Goal: Information Seeking & Learning: Learn about a topic

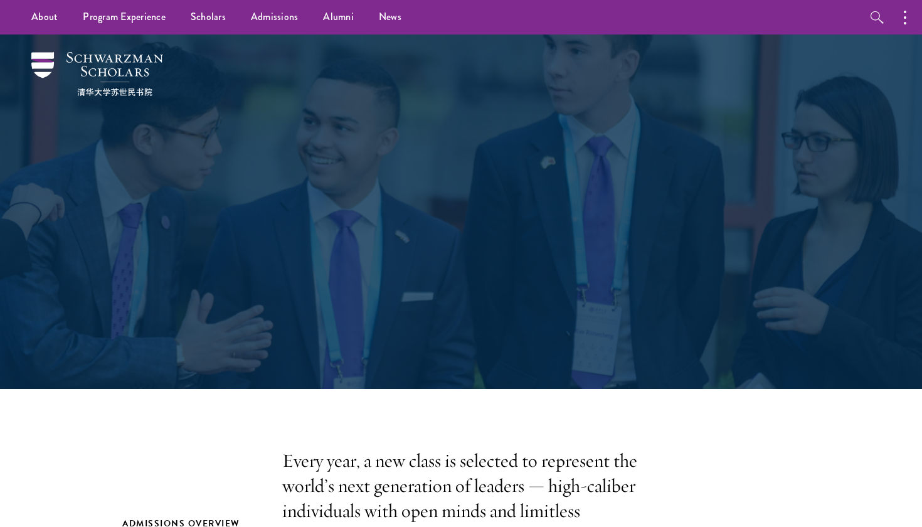
click at [293, 37] on div "Admissions Join the world's next generation of leaders." at bounding box center [461, 211] width 796 height 354
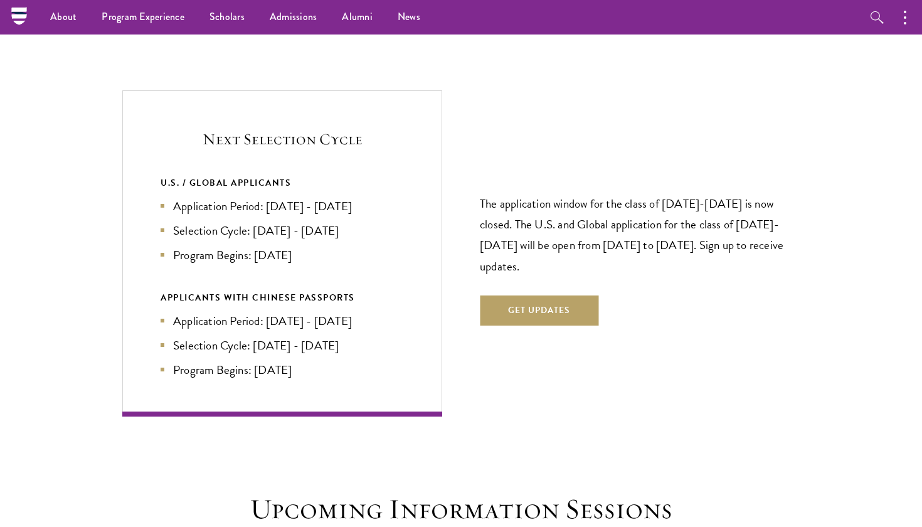
scroll to position [2619, 0]
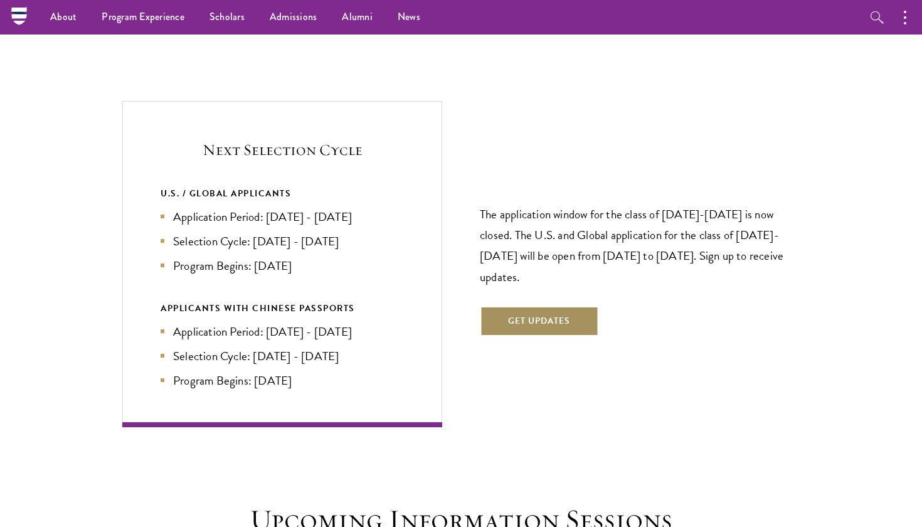
click at [545, 306] on button "Get Updates" at bounding box center [539, 321] width 118 height 30
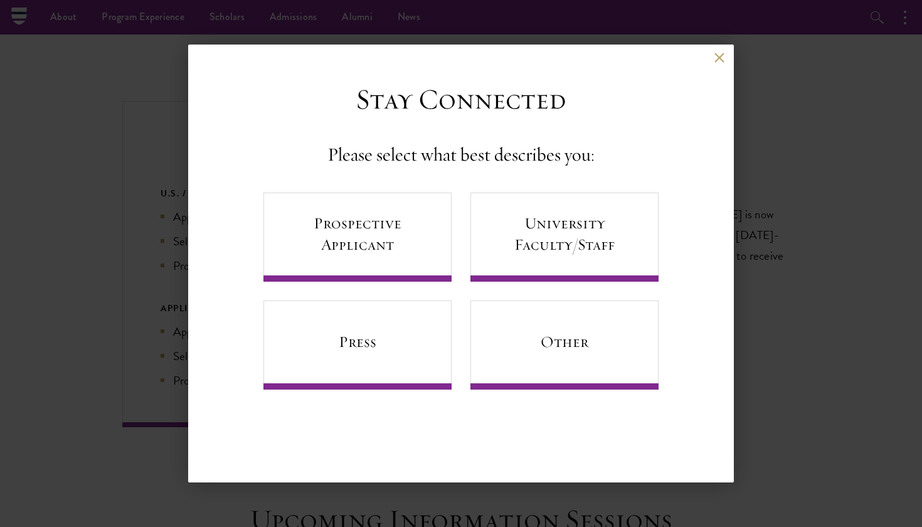
click at [720, 51] on div "Back Stay Connected Please select what best describes you: Prospective Applican…" at bounding box center [460, 264] width 545 height 438
click at [713, 57] on div "Back" at bounding box center [460, 67] width 545 height 30
click at [717, 57] on button at bounding box center [718, 57] width 11 height 11
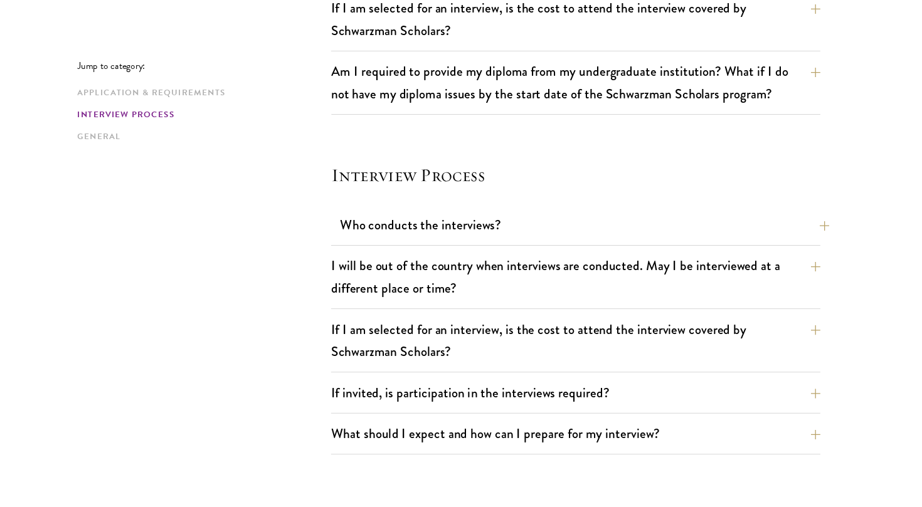
scroll to position [1291, 0]
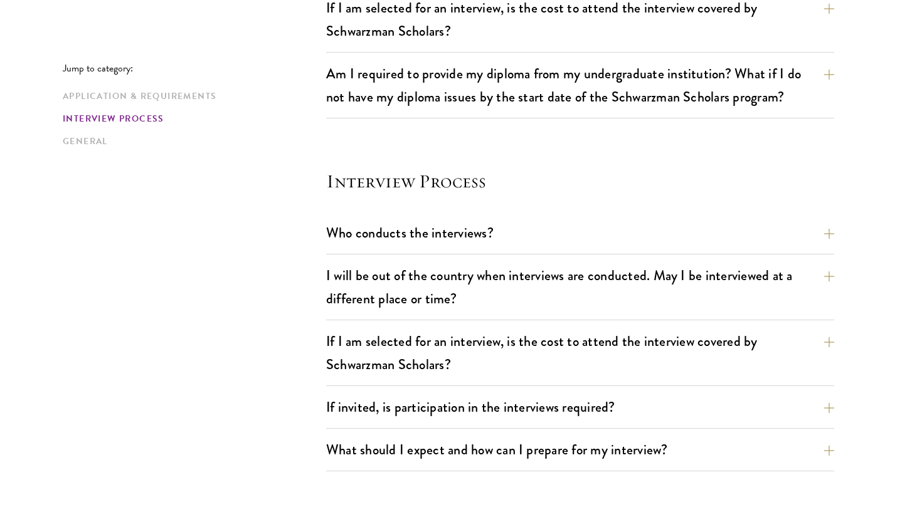
click at [208, 103] on div "Application & Requirements Interview Process General" at bounding box center [194, 119] width 263 height 58
click at [201, 96] on link "Application & Requirements" at bounding box center [191, 96] width 256 height 13
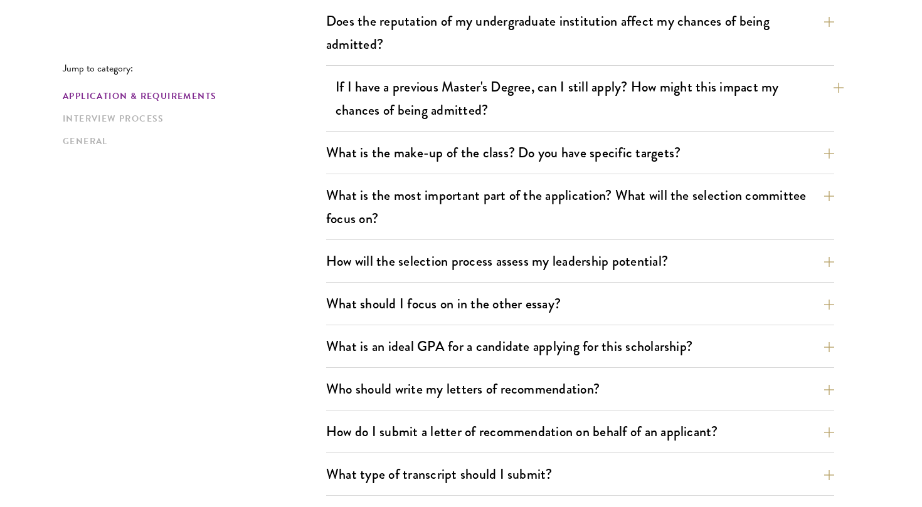
scroll to position [566, 0]
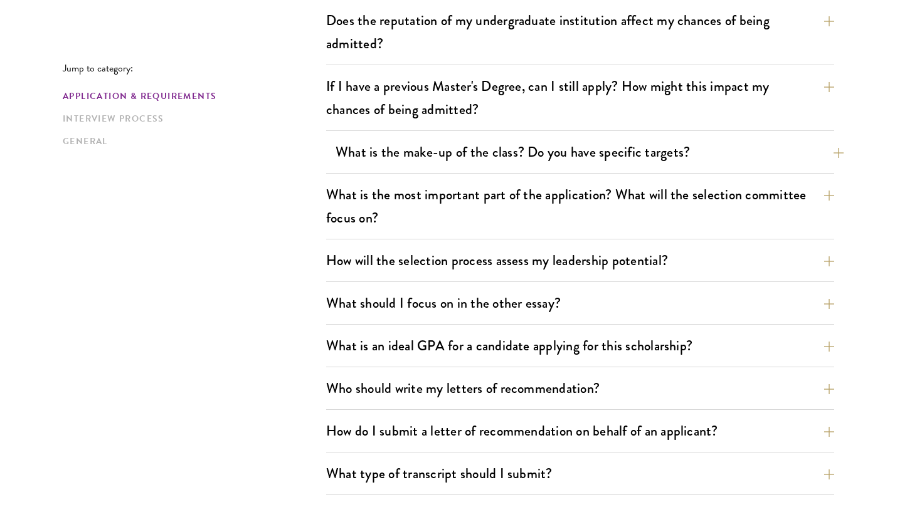
click at [524, 144] on button "What is the make-up of the class? Do you have specific targets?" at bounding box center [589, 152] width 508 height 28
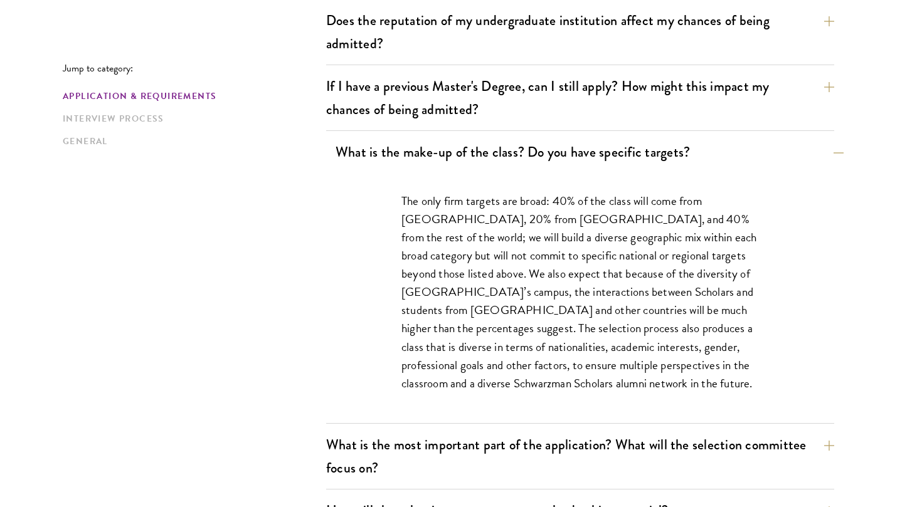
click at [524, 144] on button "What is the make-up of the class? Do you have specific targets?" at bounding box center [589, 152] width 508 height 28
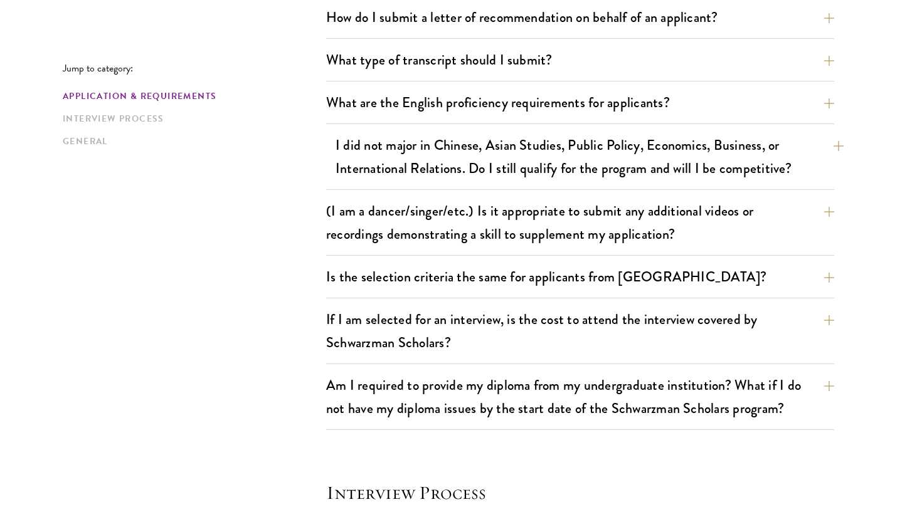
scroll to position [995, 0]
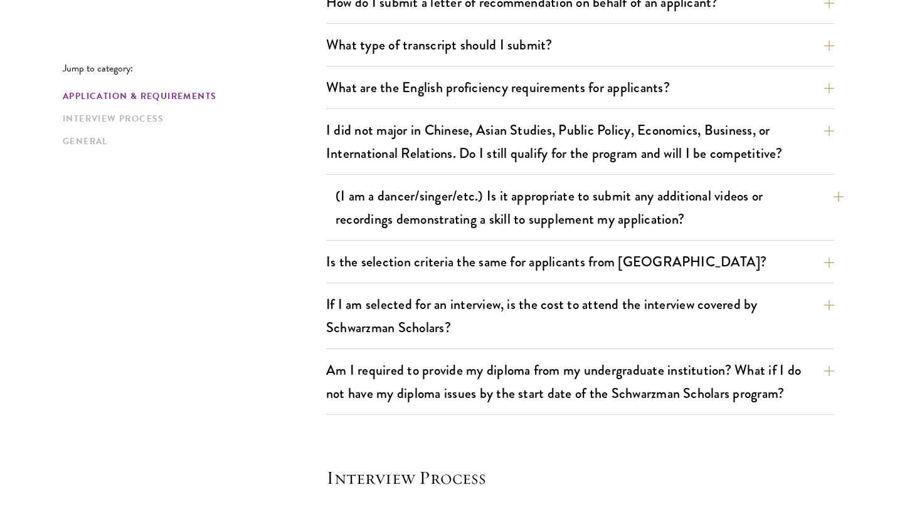
click at [522, 187] on button "(I am a dancer/singer/etc.) Is it appropriate to submit any additional videos o…" at bounding box center [589, 207] width 508 height 51
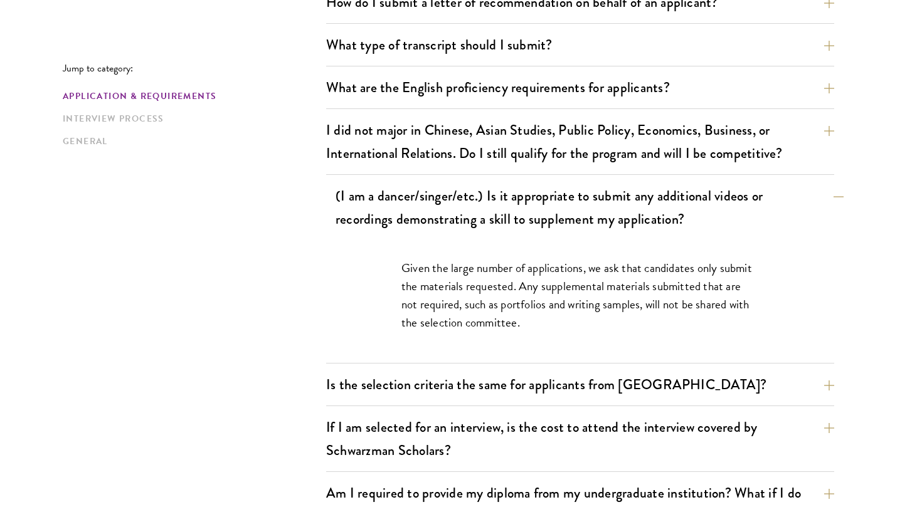
click at [522, 187] on button "(I am a dancer/singer/etc.) Is it appropriate to submit any additional videos o…" at bounding box center [589, 207] width 508 height 51
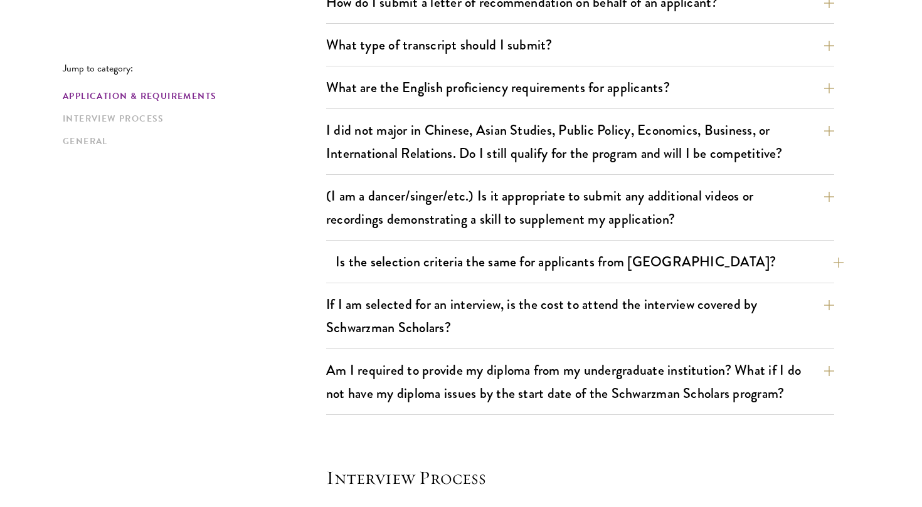
click at [513, 263] on button "Is the selection criteria the same for applicants from China?" at bounding box center [589, 262] width 508 height 28
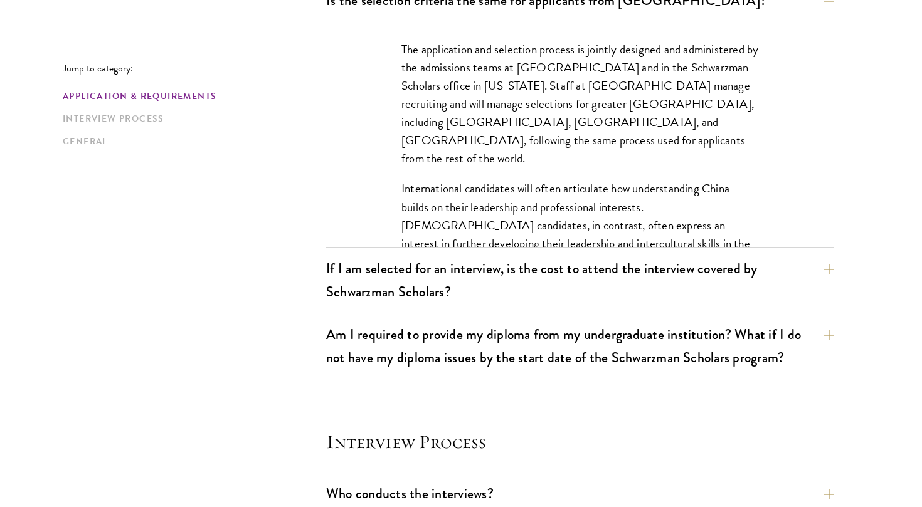
scroll to position [1264, 0]
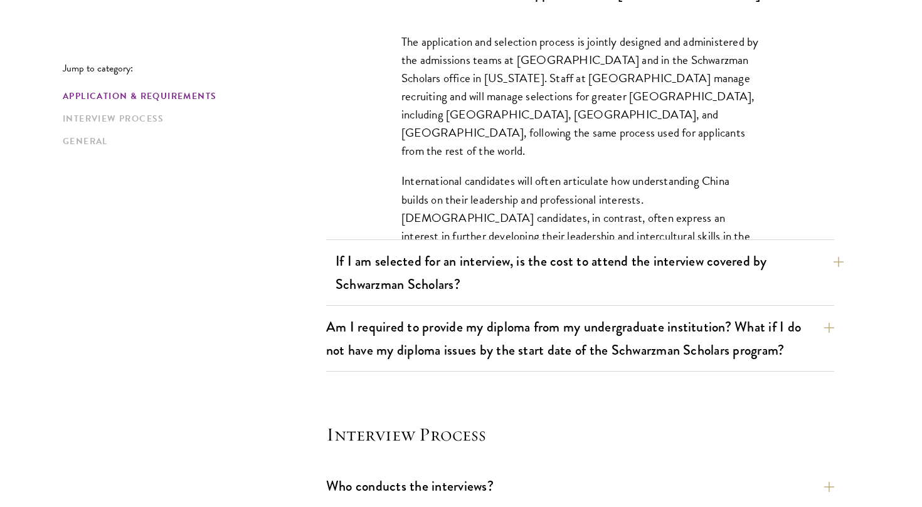
click at [515, 296] on button "If I am selected for an interview, is the cost to attend the interview covered …" at bounding box center [589, 272] width 508 height 51
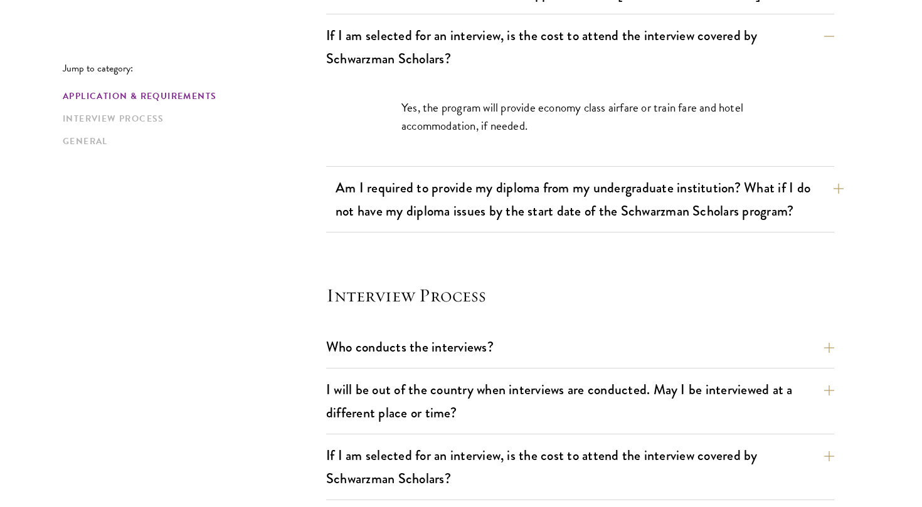
click at [560, 193] on button "Am I required to provide my diploma from my undergraduate institution? What if …" at bounding box center [589, 199] width 508 height 51
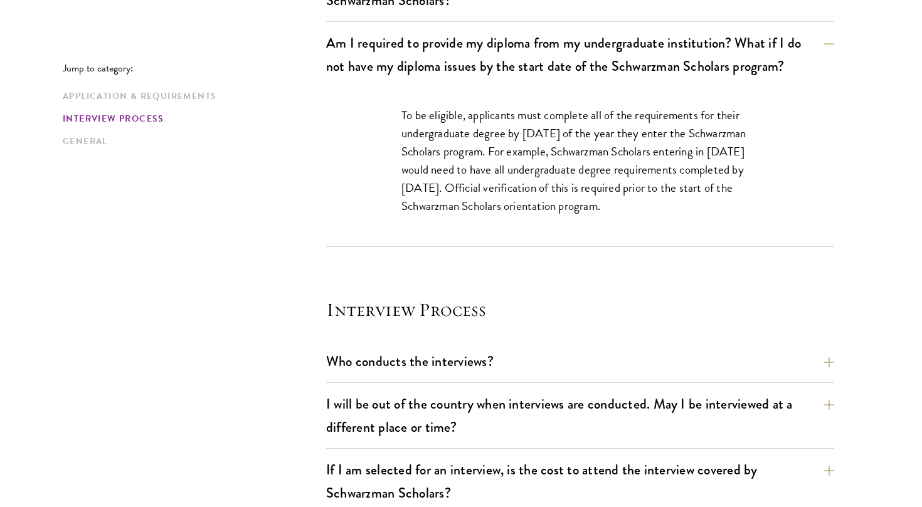
scroll to position [1398, 0]
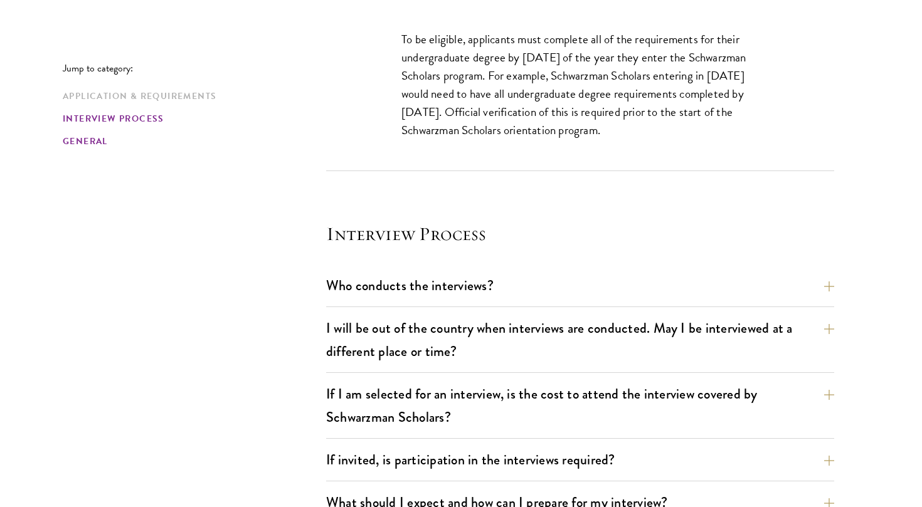
click at [113, 135] on link "General" at bounding box center [191, 141] width 256 height 13
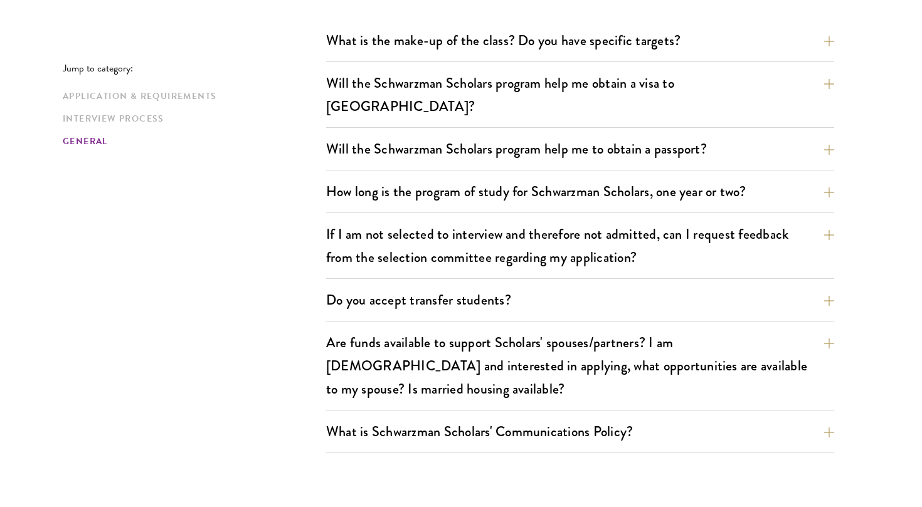
scroll to position [1998, 0]
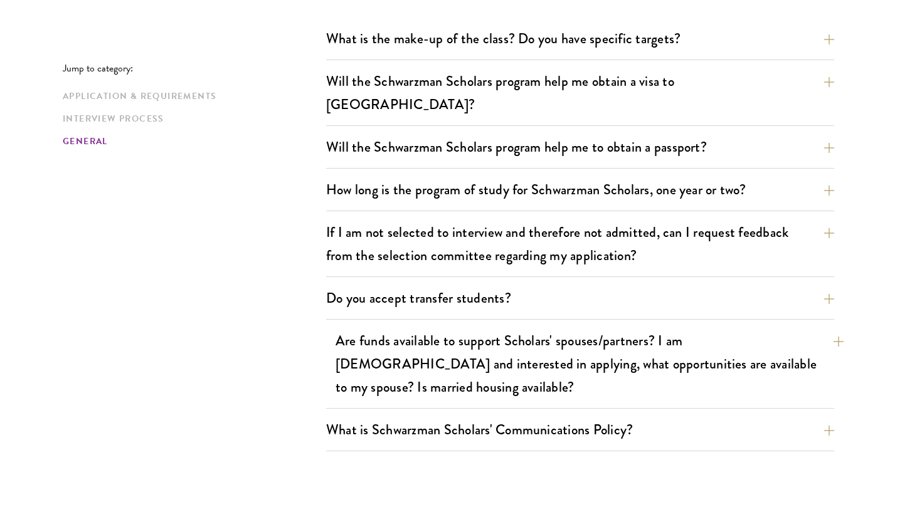
click at [526, 344] on button "Are funds available to support Scholars' spouses/partners? I am married and int…" at bounding box center [589, 364] width 508 height 75
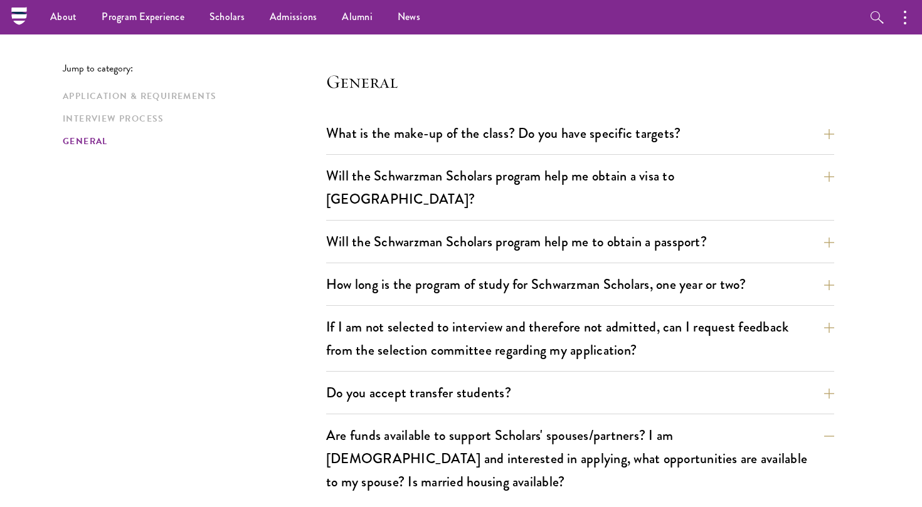
scroll to position [1743, 0]
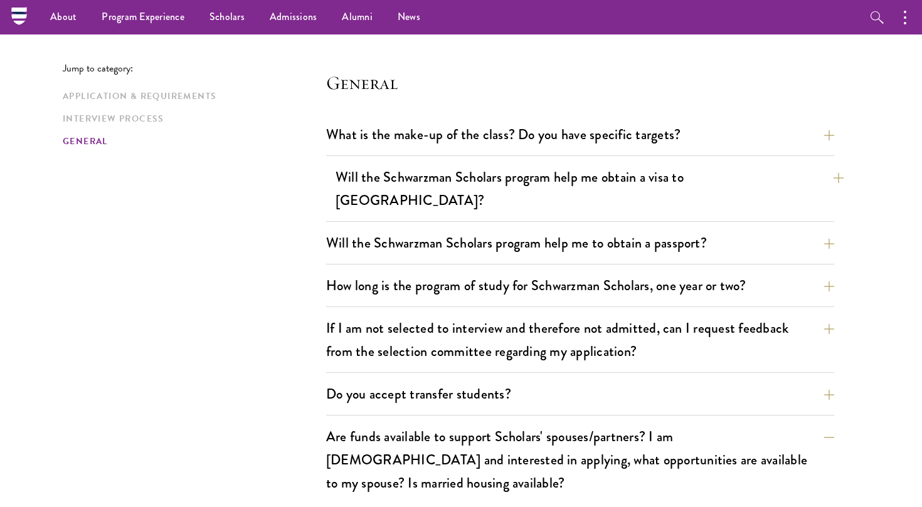
click at [532, 184] on button "Will the Schwarzman Scholars program help me obtain a visa to China?" at bounding box center [589, 188] width 508 height 51
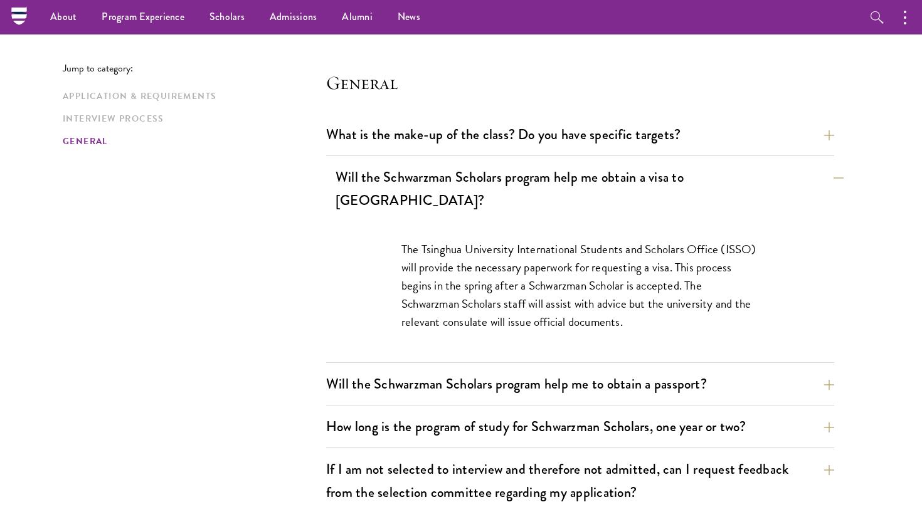
click at [540, 181] on button "Will the Schwarzman Scholars program help me obtain a visa to China?" at bounding box center [589, 188] width 508 height 51
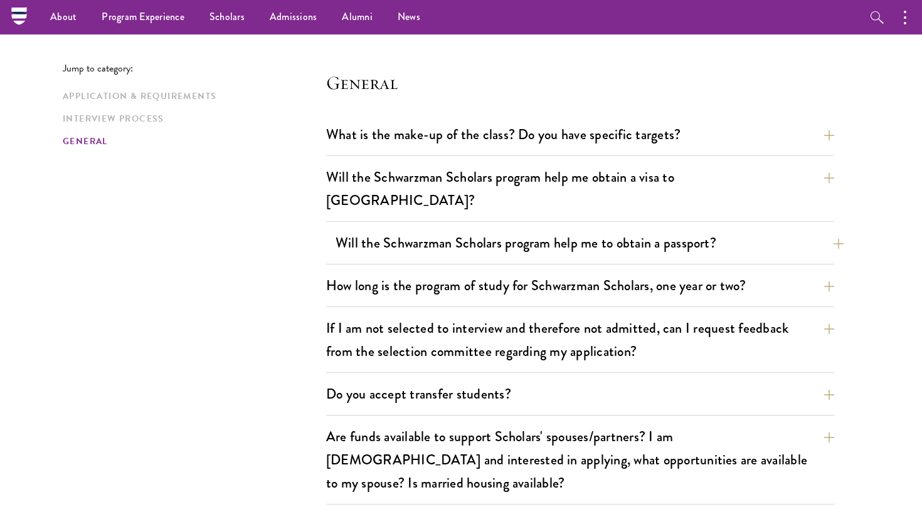
click at [516, 229] on button "Will the Schwarzman Scholars program help me to obtain a passport?" at bounding box center [589, 243] width 508 height 28
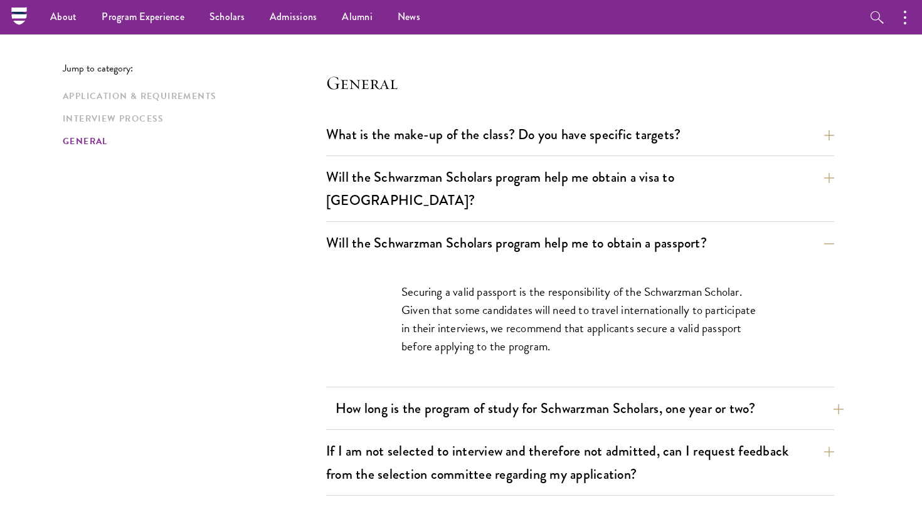
click at [534, 394] on button "How long is the program of study for Schwarzman Scholars, one year or two?" at bounding box center [589, 408] width 508 height 28
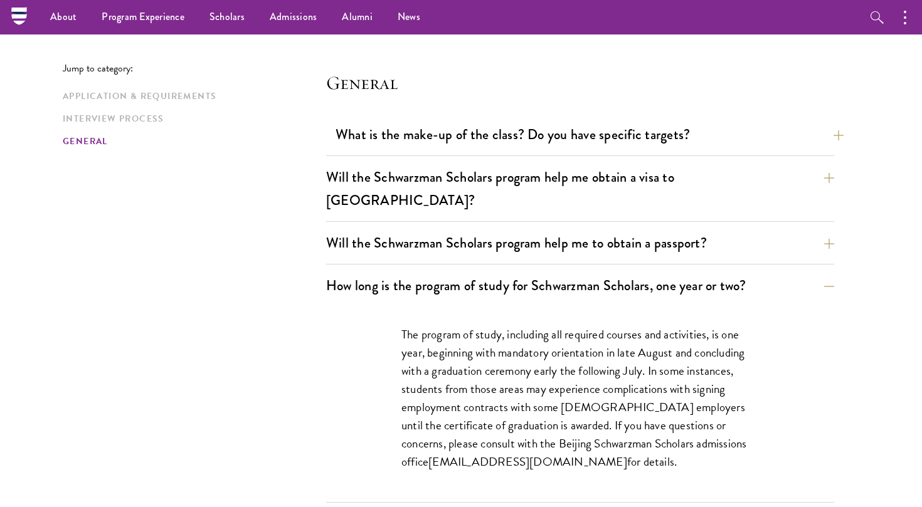
click at [453, 121] on button "What is the make-up of the class? Do you have specific targets?" at bounding box center [589, 134] width 508 height 28
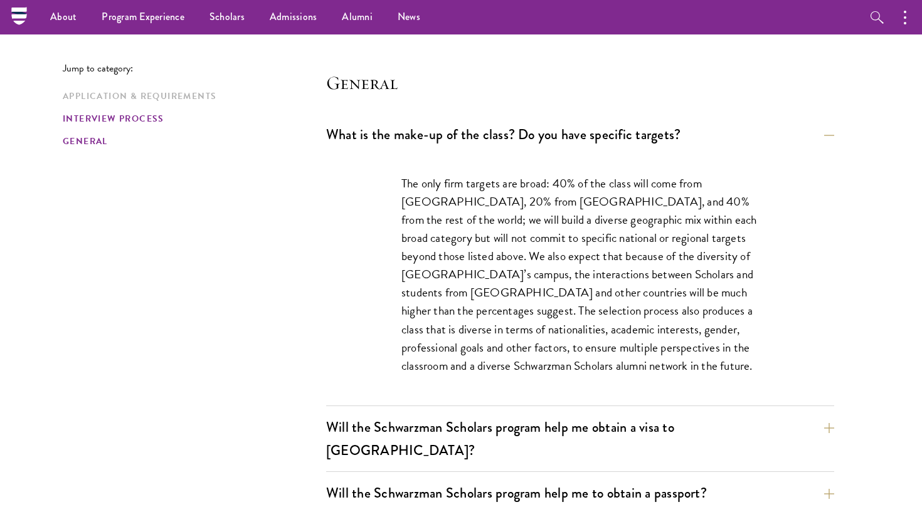
click at [135, 113] on link "Interview Process" at bounding box center [191, 118] width 256 height 13
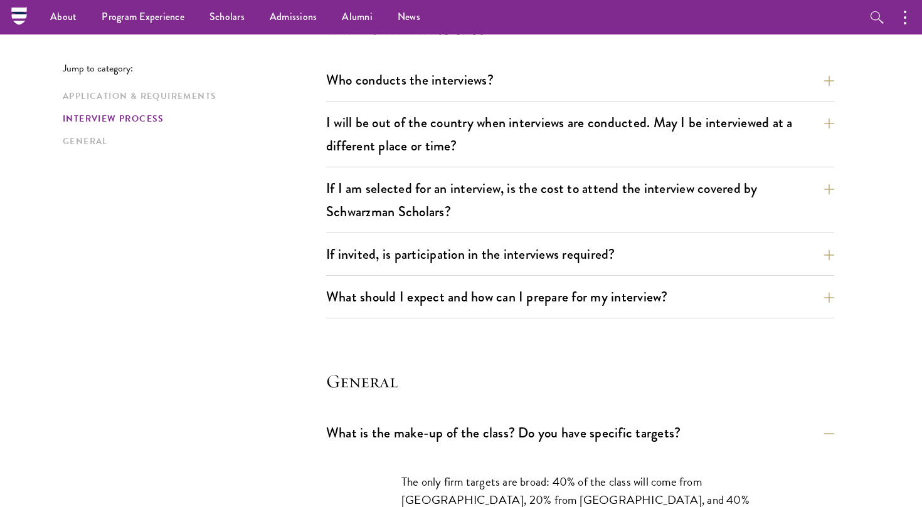
scroll to position [1397, 0]
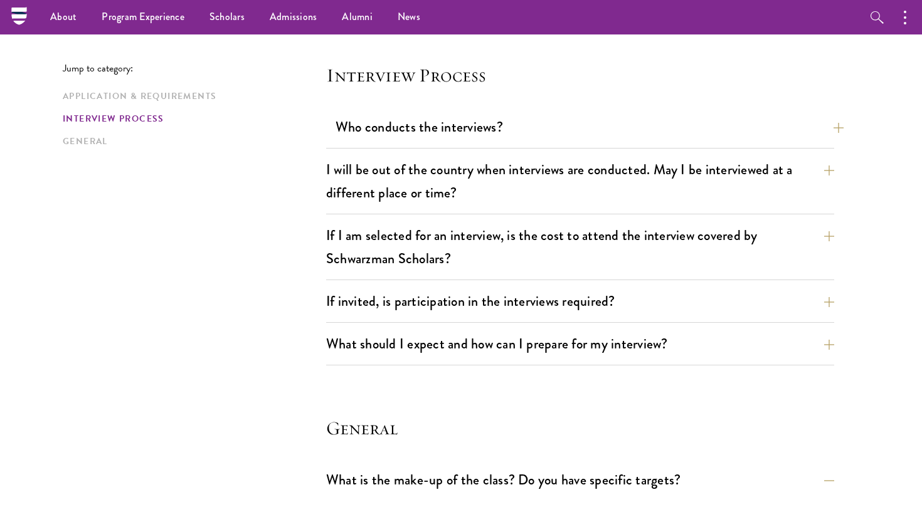
click at [418, 118] on button "Who conducts the interviews?" at bounding box center [589, 127] width 508 height 28
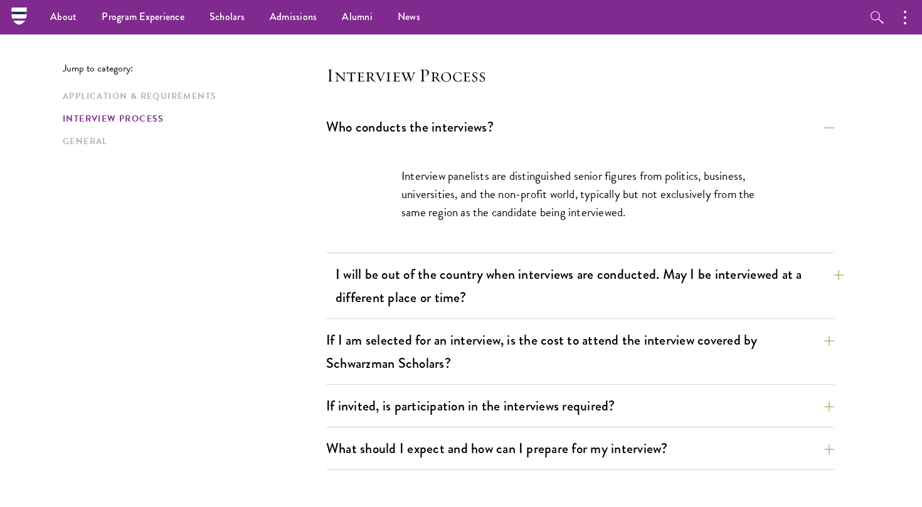
click at [446, 268] on button "I will be out of the country when interviews are conducted. May I be interviewe…" at bounding box center [589, 285] width 508 height 51
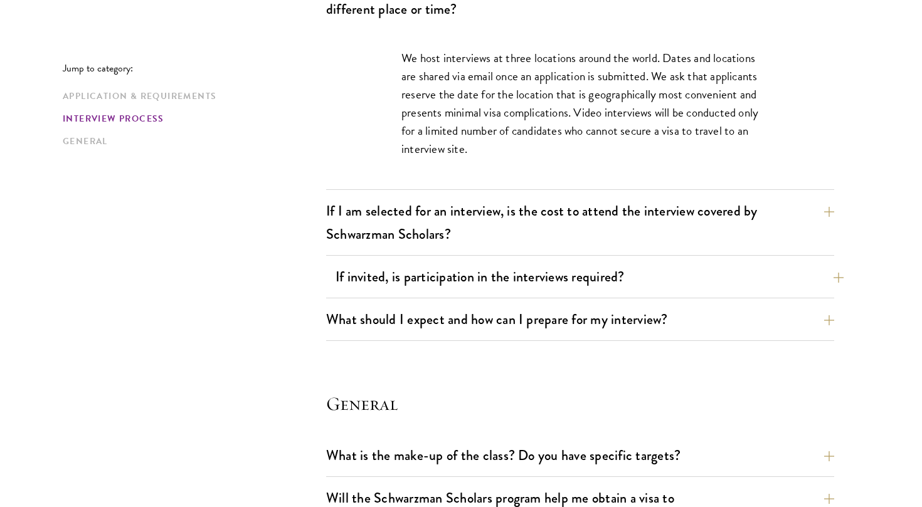
scroll to position [1582, 0]
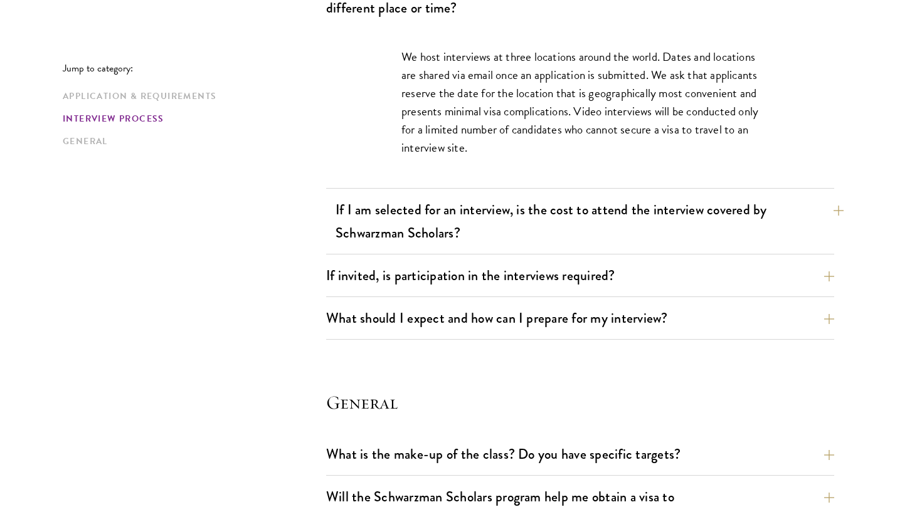
click at [466, 222] on button "If I am selected for an interview, is the cost to attend the interview covered …" at bounding box center [589, 221] width 508 height 51
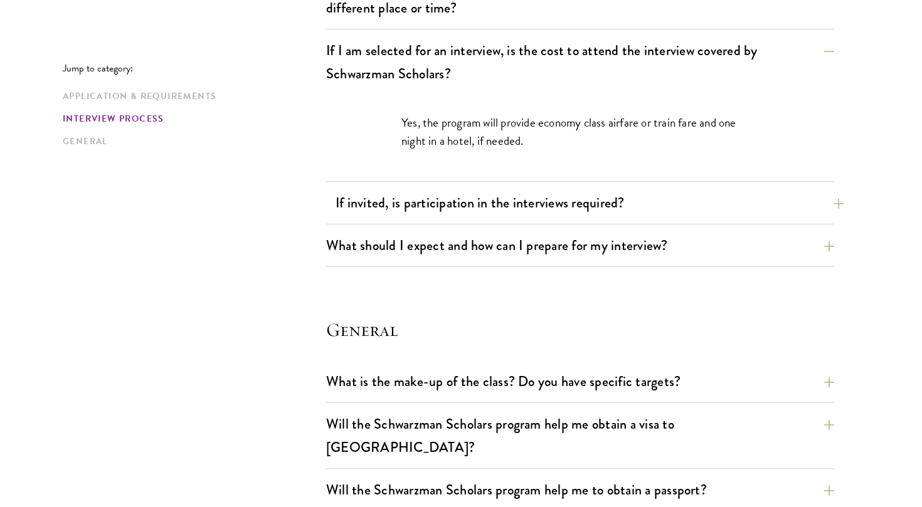
click at [503, 206] on button "If invited, is participation in the interviews required?" at bounding box center [589, 203] width 508 height 28
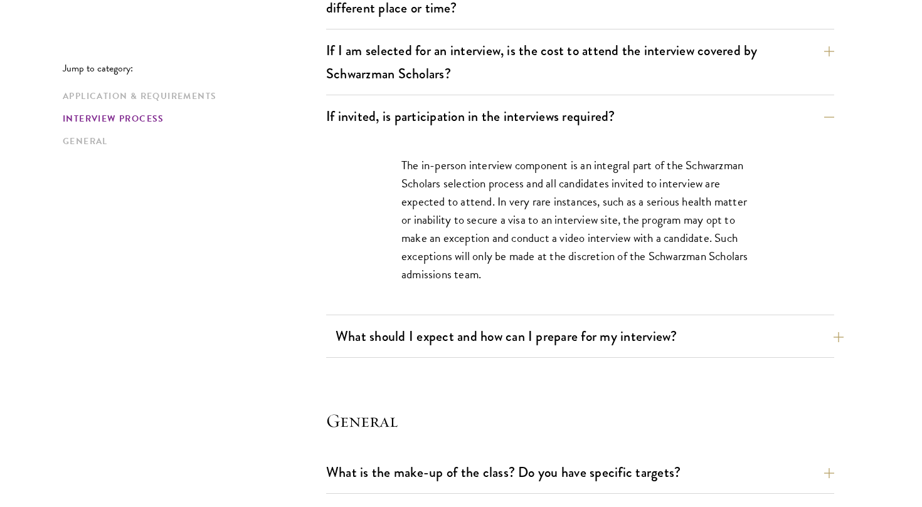
click at [505, 341] on button "What should I expect and how can I prepare for my interview?" at bounding box center [589, 336] width 508 height 28
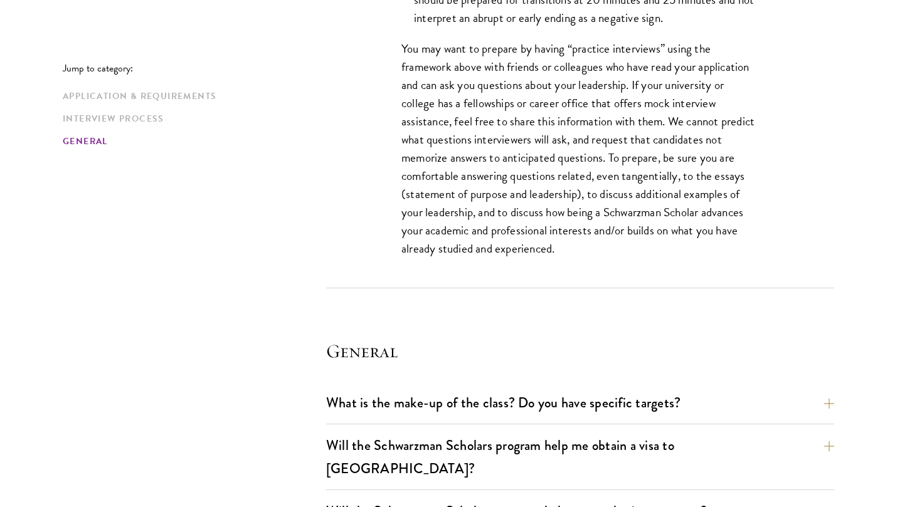
scroll to position [2251, 0]
